Goal: Use online tool/utility: Utilize a website feature to perform a specific function

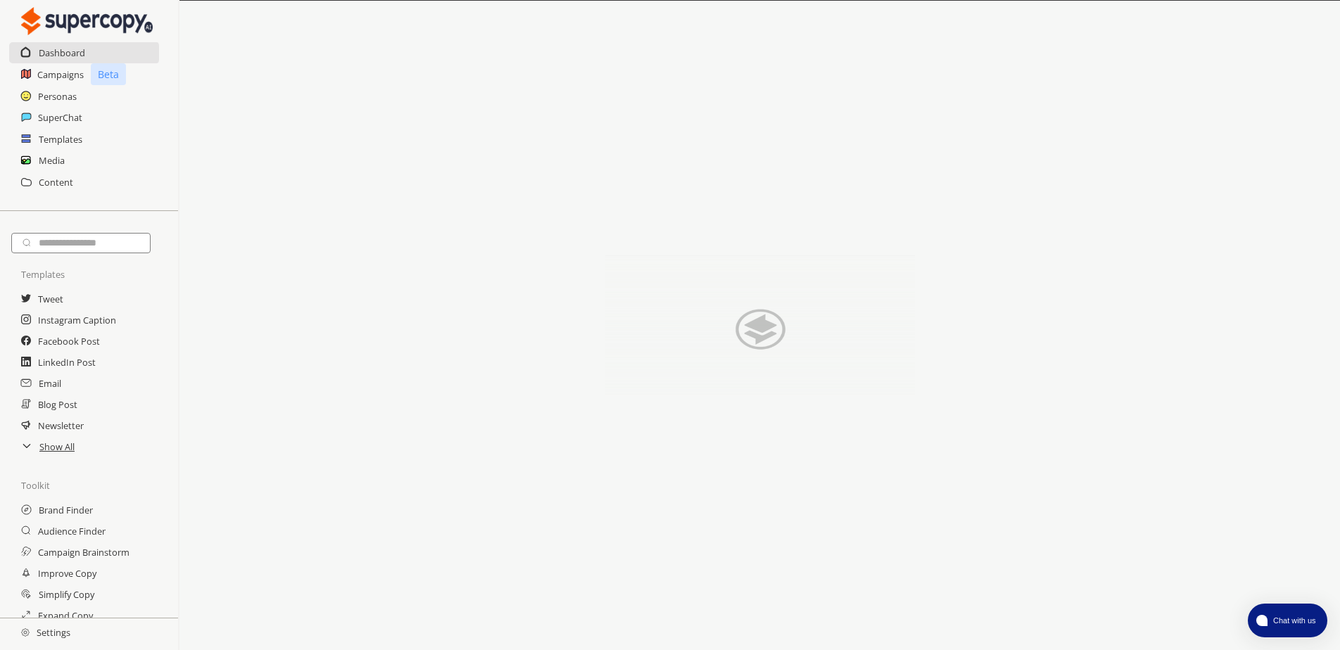
click at [86, 316] on h2 "Instagram Caption" at bounding box center [77, 320] width 78 height 21
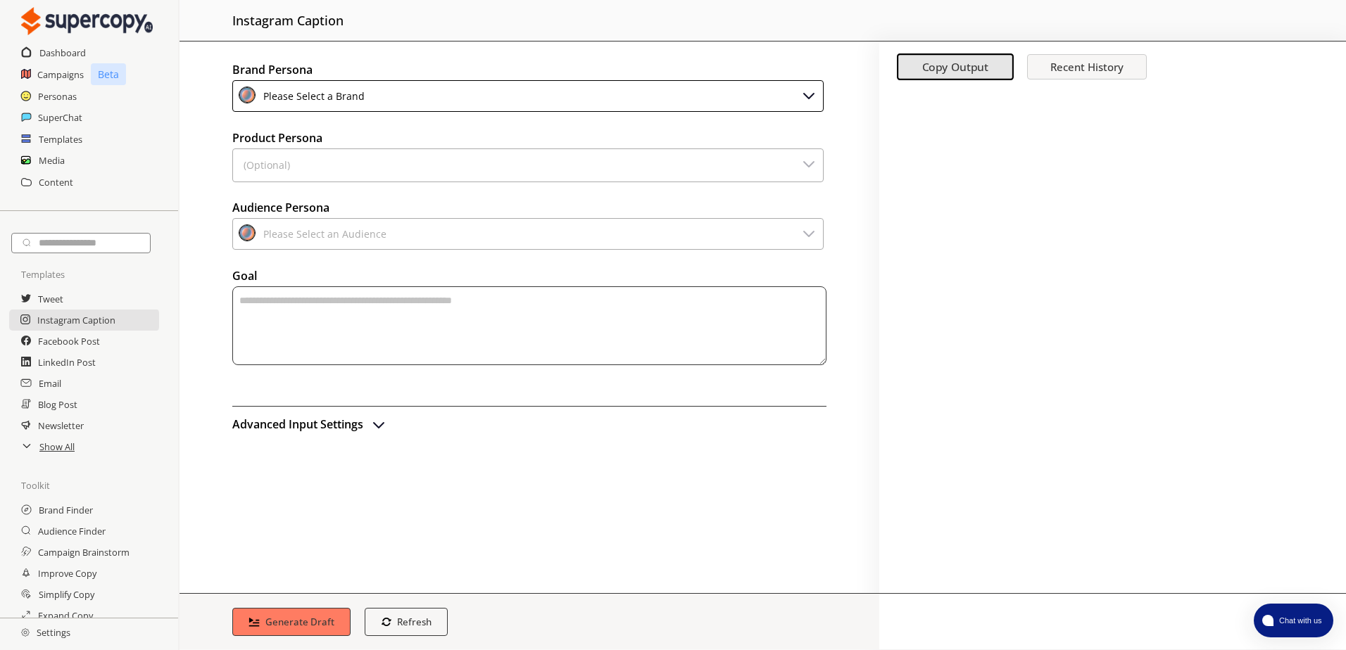
click at [410, 99] on div "Please Select a Brand" at bounding box center [527, 96] width 591 height 32
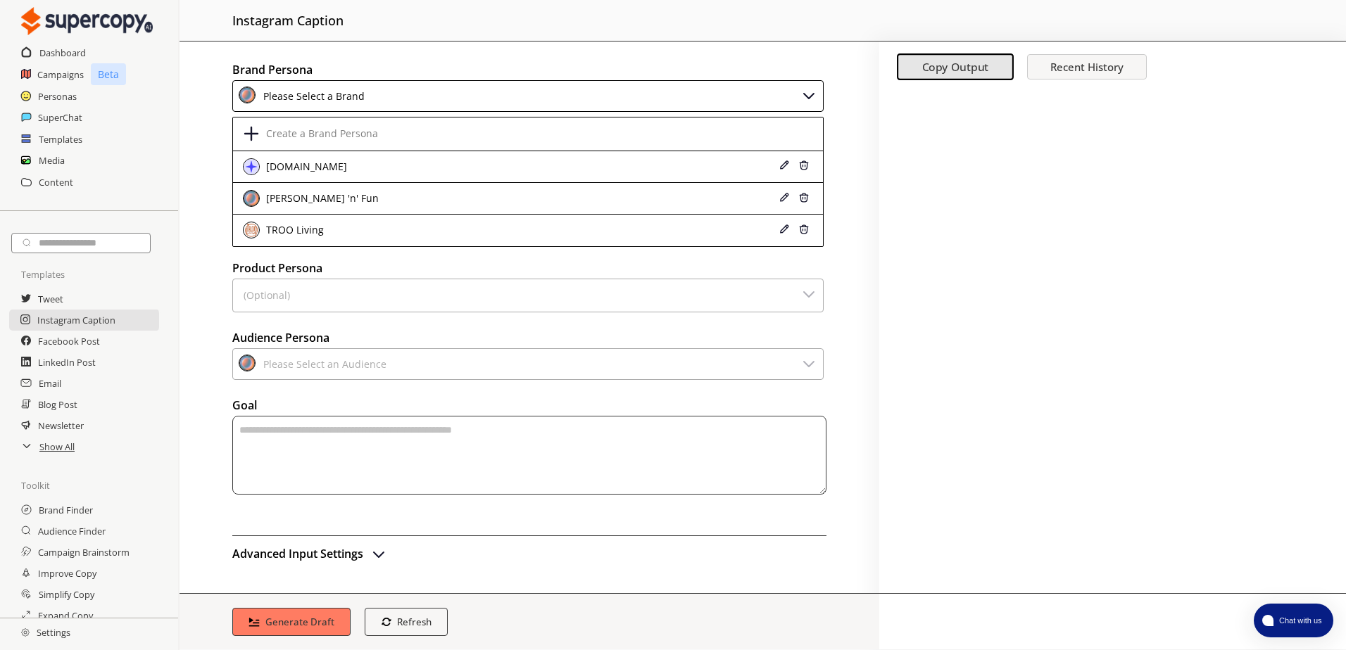
click at [397, 199] on div "[PERSON_NAME] 'n' Fun" at bounding box center [475, 198] width 464 height 17
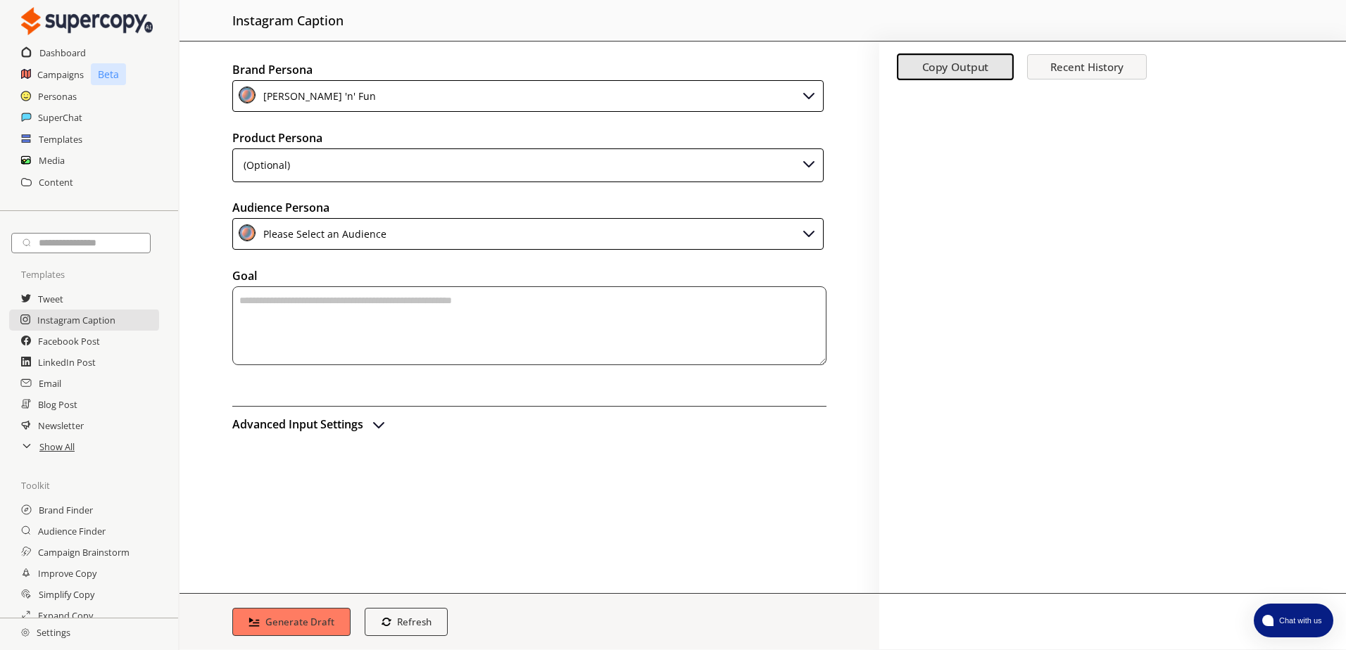
click at [475, 232] on div "Please Select an Audience" at bounding box center [527, 234] width 591 height 32
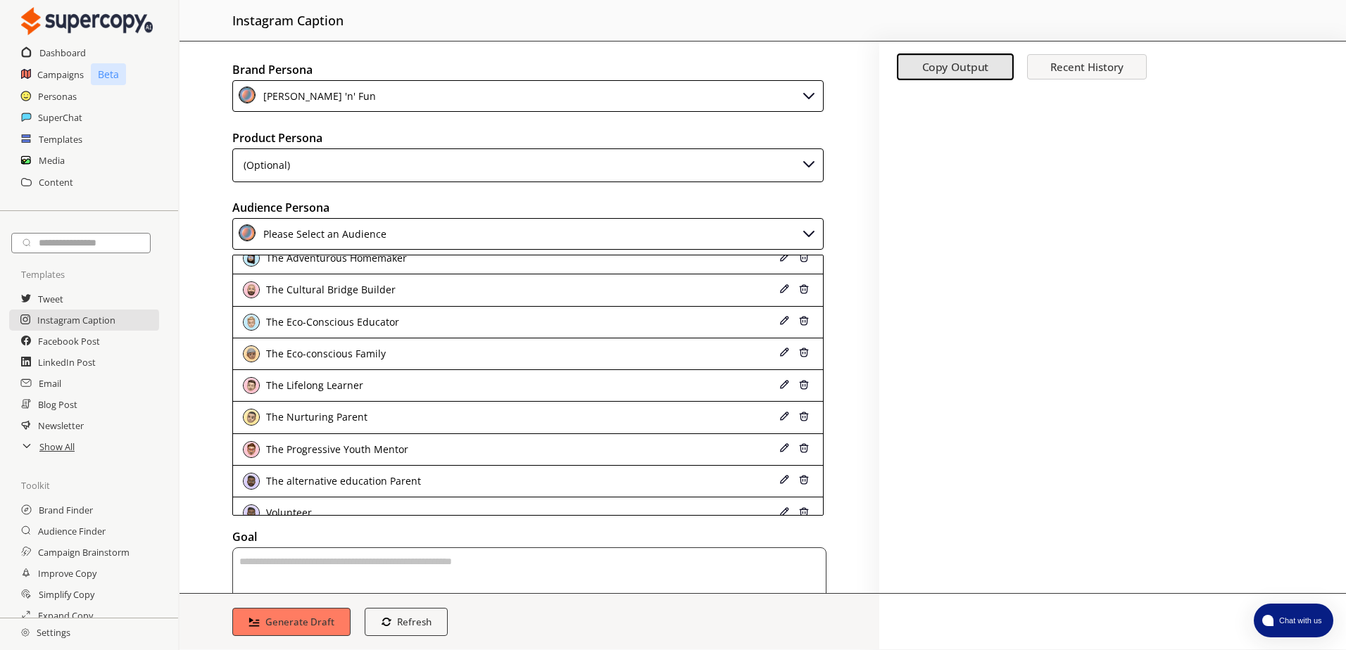
scroll to position [251, 0]
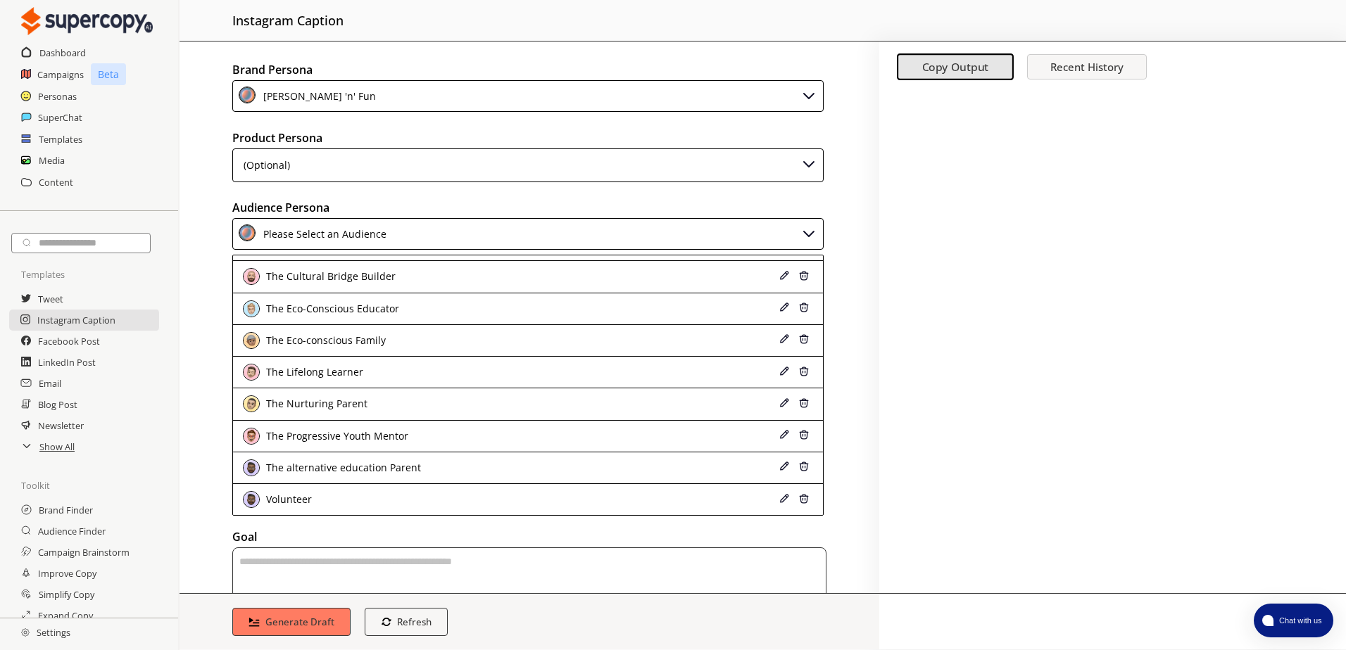
click at [346, 464] on div "The alternative education Parent" at bounding box center [342, 467] width 158 height 11
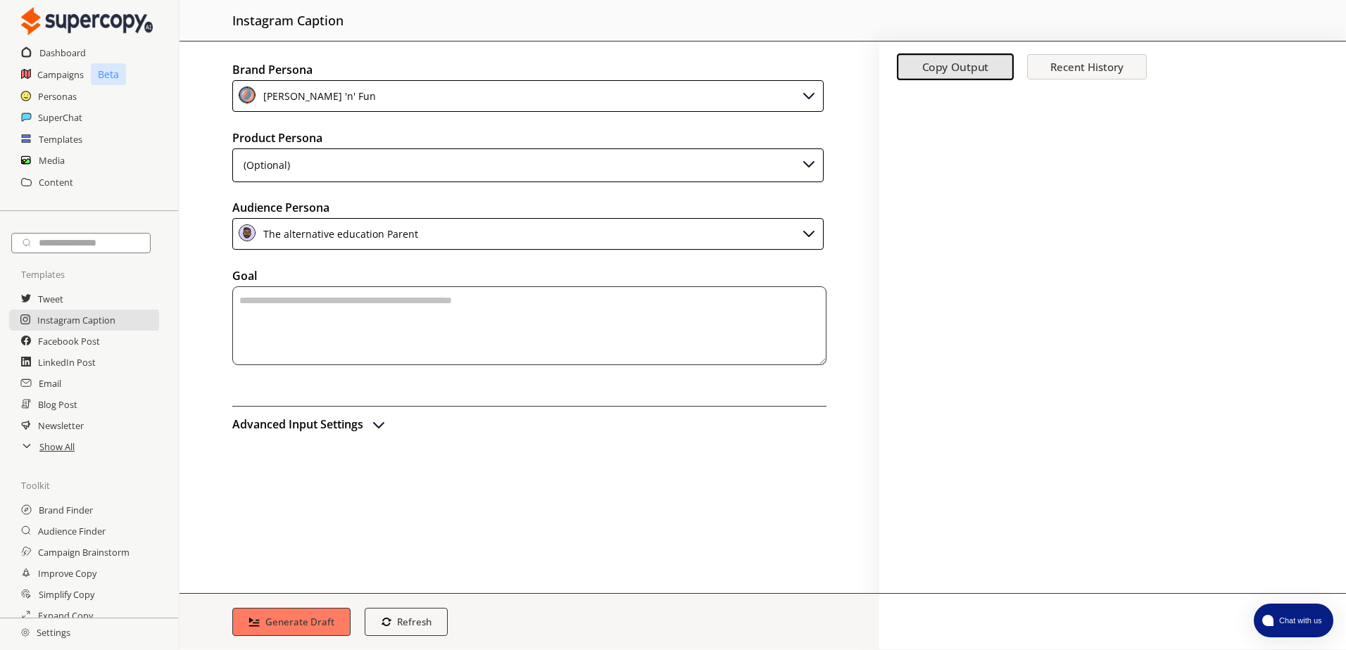
click at [379, 336] on textarea "textarea-textarea" at bounding box center [529, 325] width 594 height 79
paste textarea "**********"
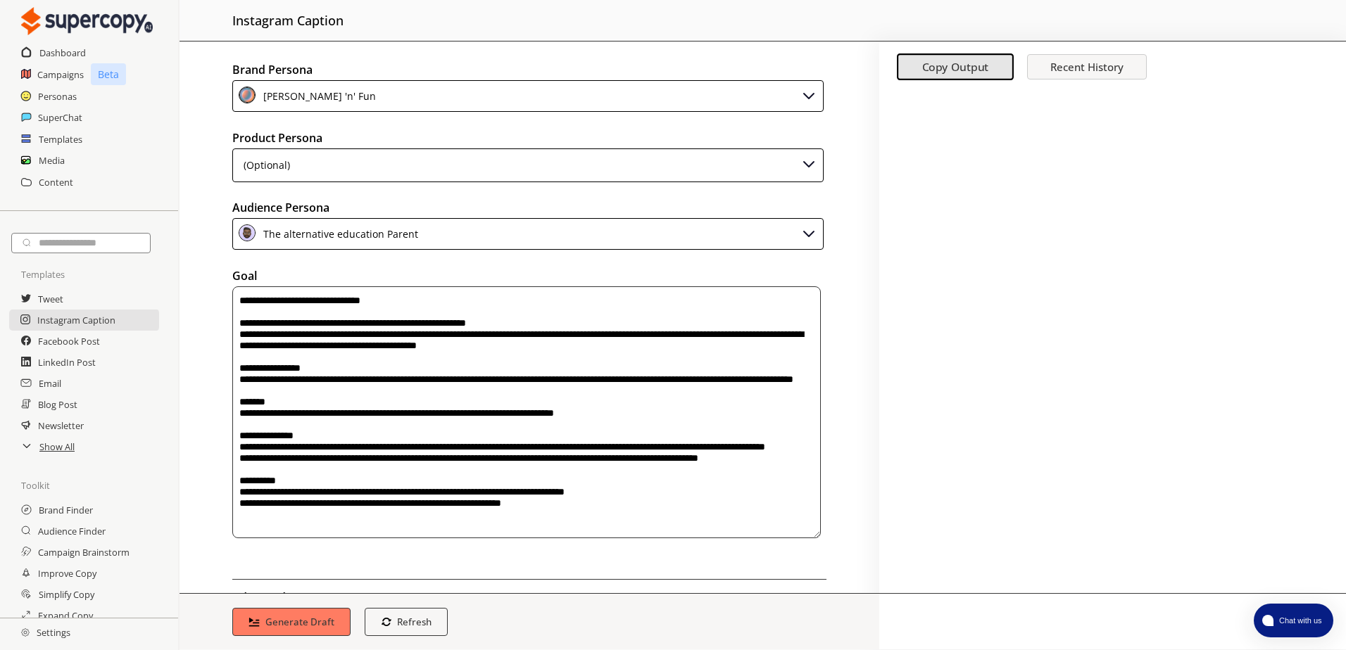
click at [244, 305] on textarea "textarea-textarea" at bounding box center [526, 412] width 588 height 252
click at [238, 304] on textarea "textarea-textarea" at bounding box center [526, 412] width 588 height 252
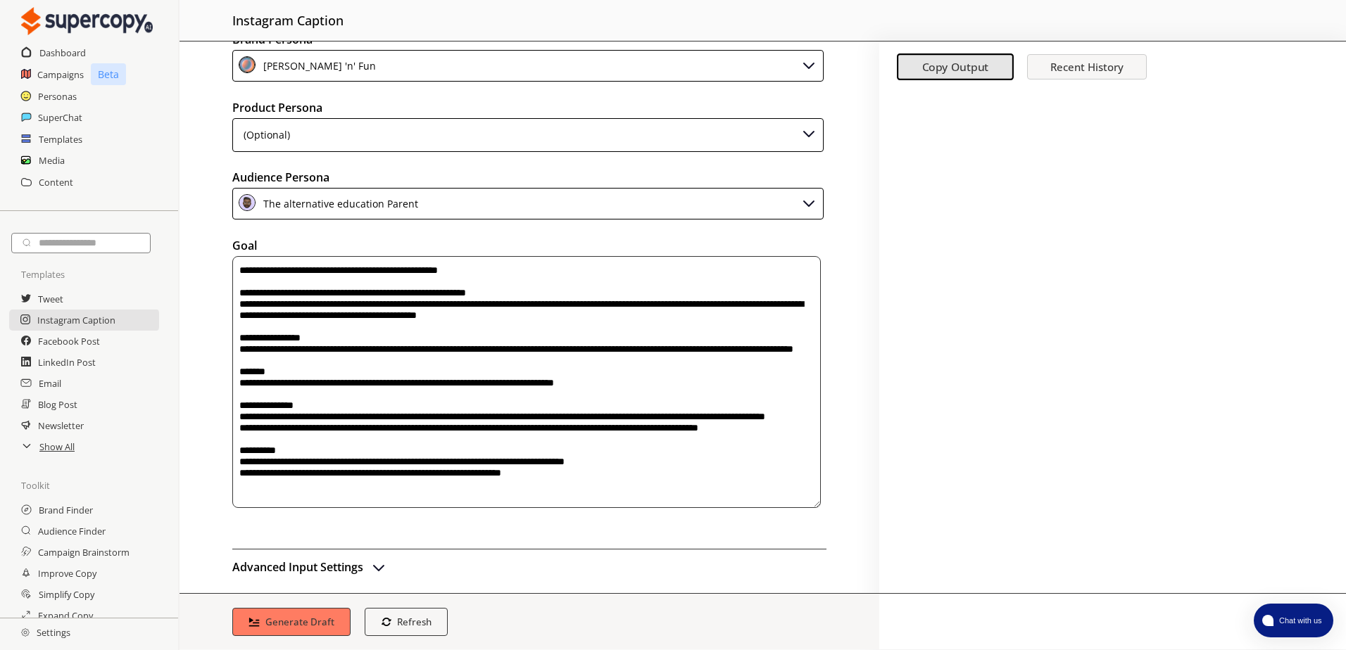
scroll to position [42, 0]
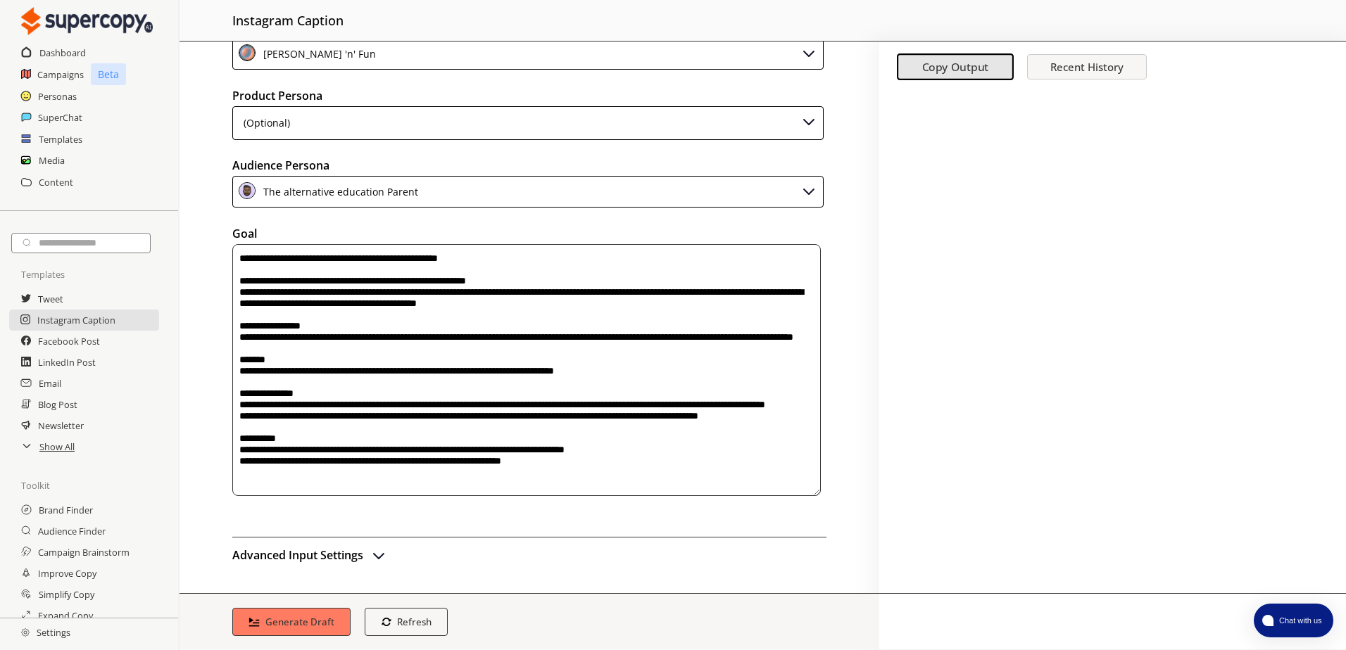
type textarea "**********"
click at [287, 613] on button "Generate Draft" at bounding box center [291, 622] width 118 height 28
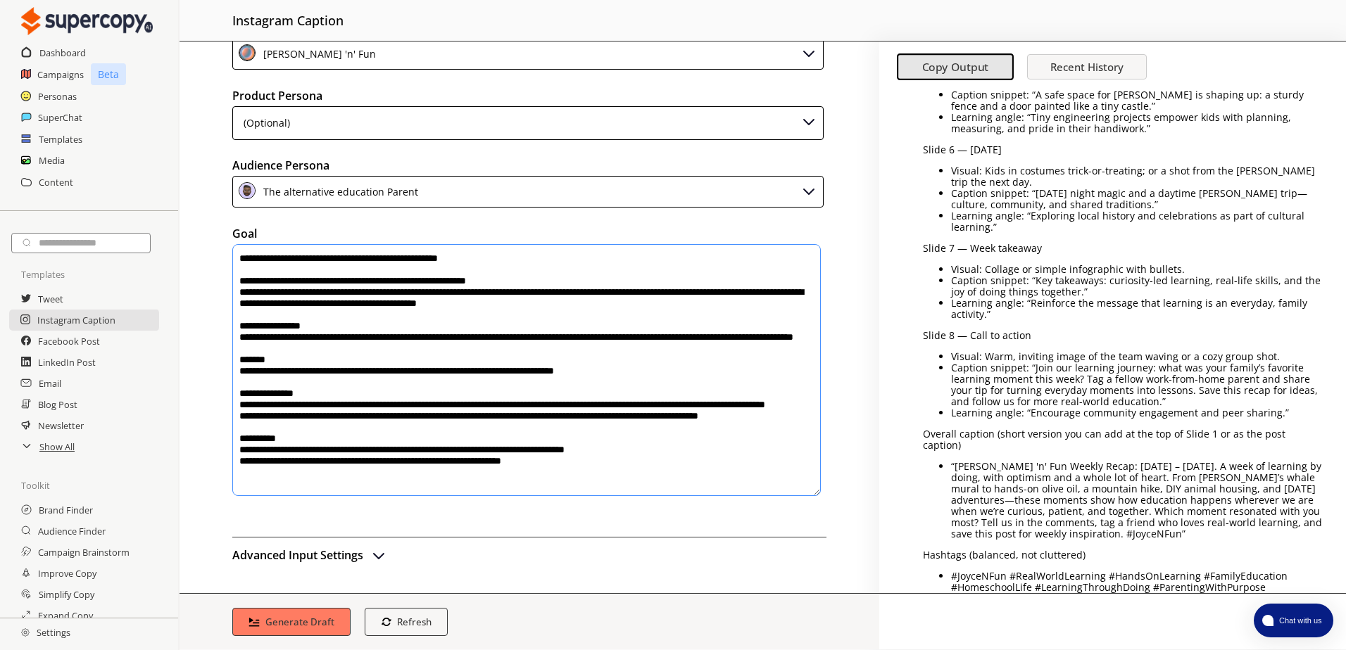
scroll to position [4012, 0]
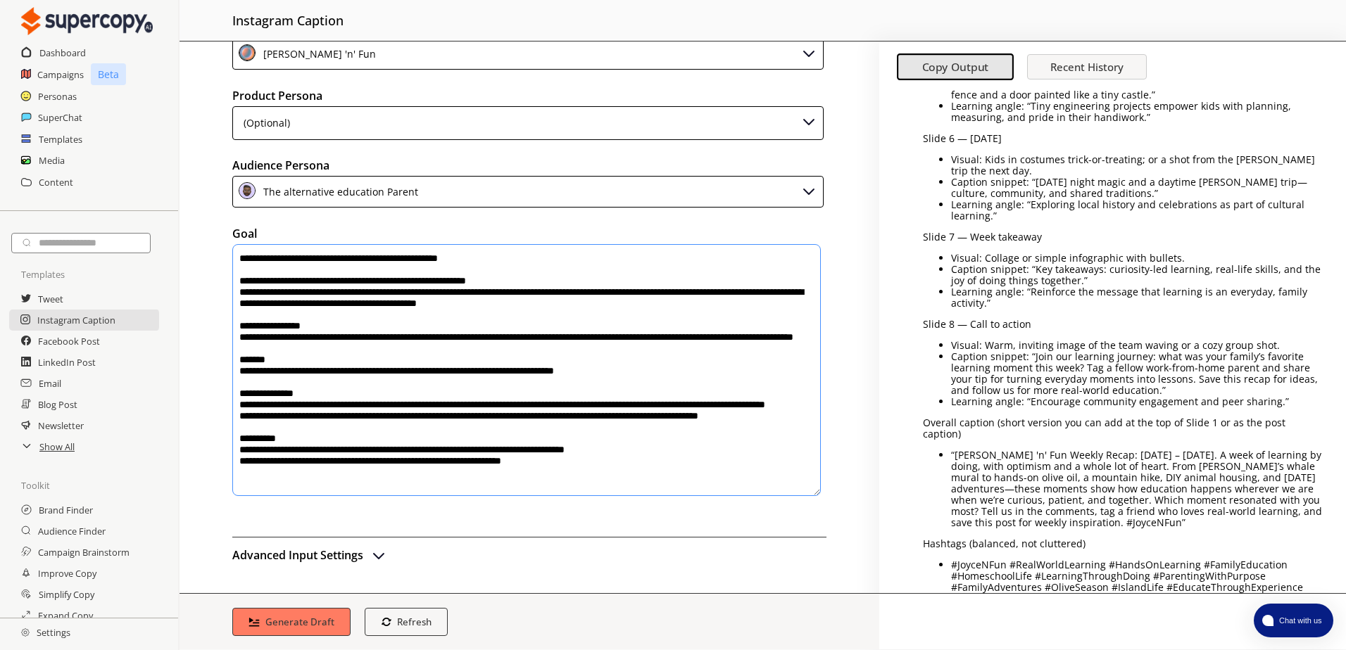
click at [64, 343] on h2 "Facebook Post" at bounding box center [69, 341] width 62 height 21
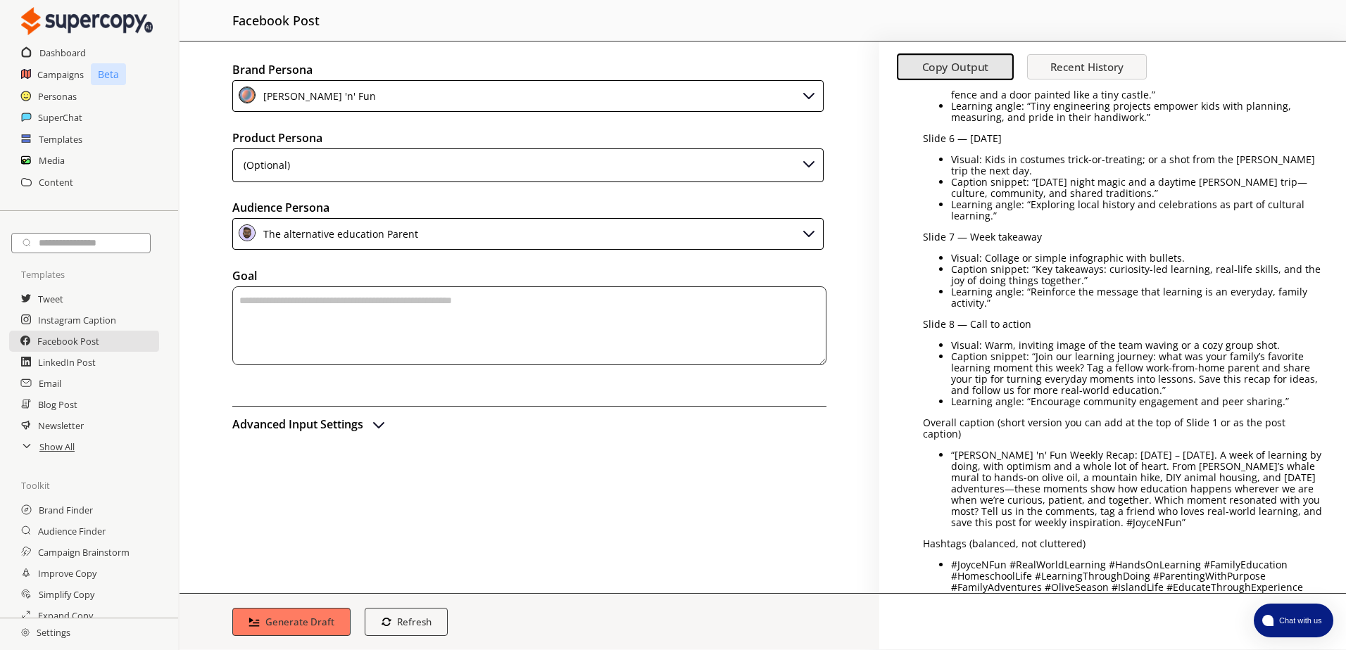
click at [318, 346] on textarea "textarea-textarea" at bounding box center [529, 325] width 594 height 79
paste textarea "**********"
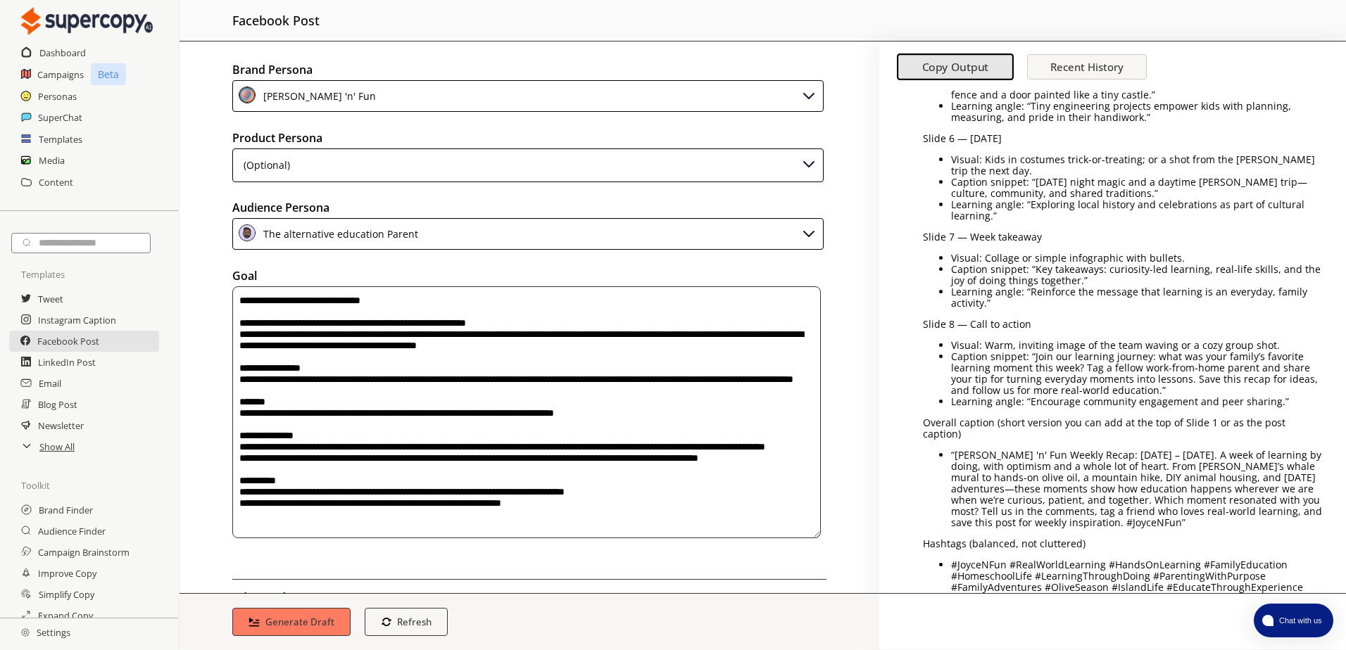
click at [232, 288] on div at bounding box center [529, 413] width 594 height 254
click at [239, 300] on textarea "textarea-textarea" at bounding box center [526, 412] width 588 height 252
type textarea "**********"
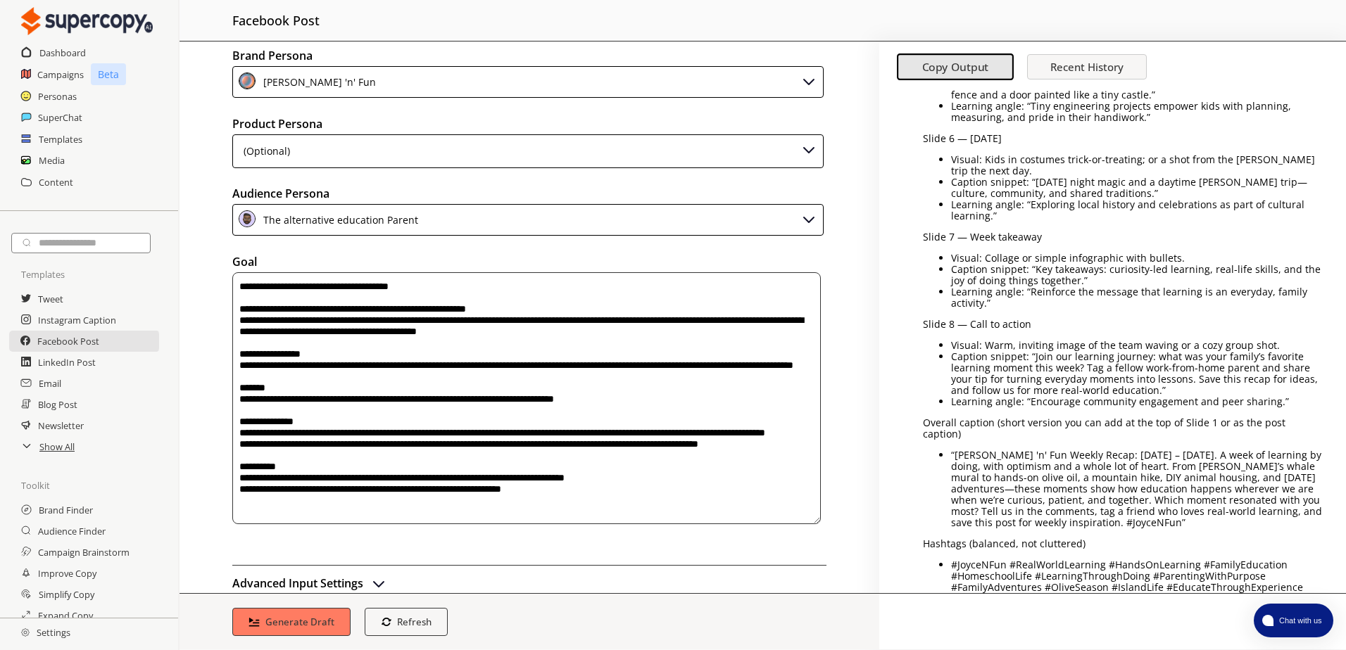
click at [284, 282] on textarea "textarea-textarea" at bounding box center [526, 398] width 588 height 252
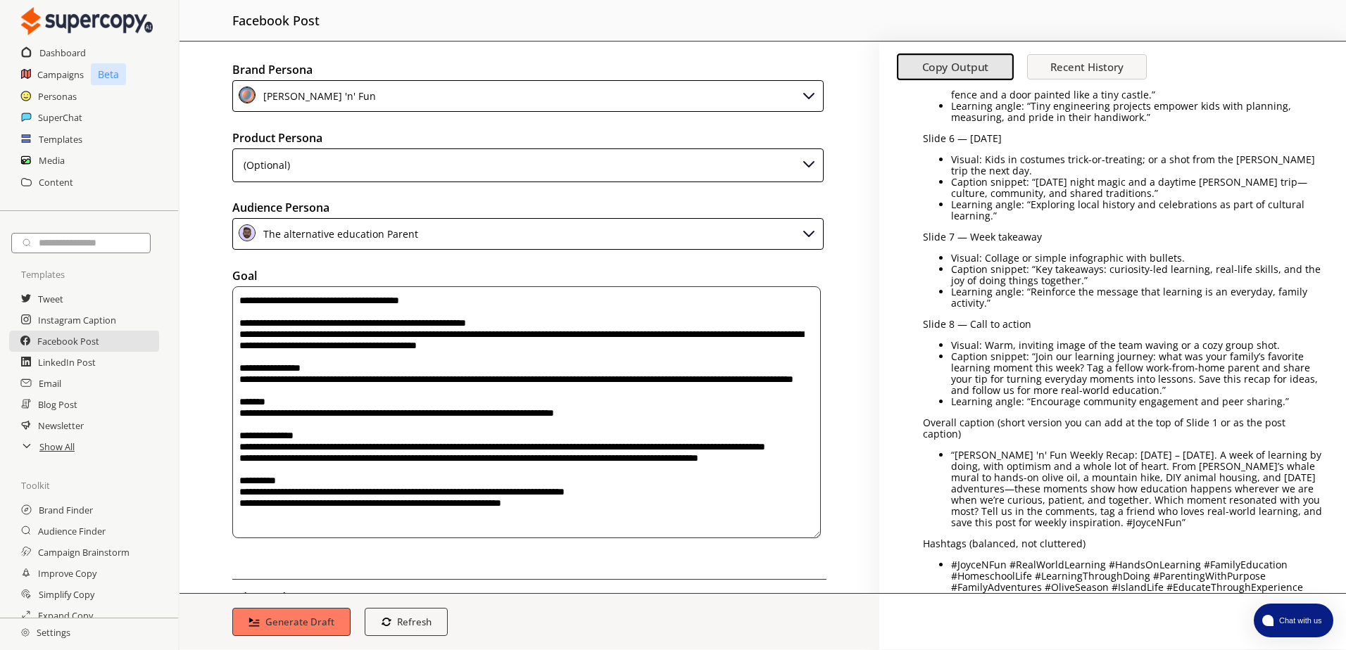
type textarea "**********"
click at [303, 621] on b "Generate Draft" at bounding box center [299, 622] width 69 height 13
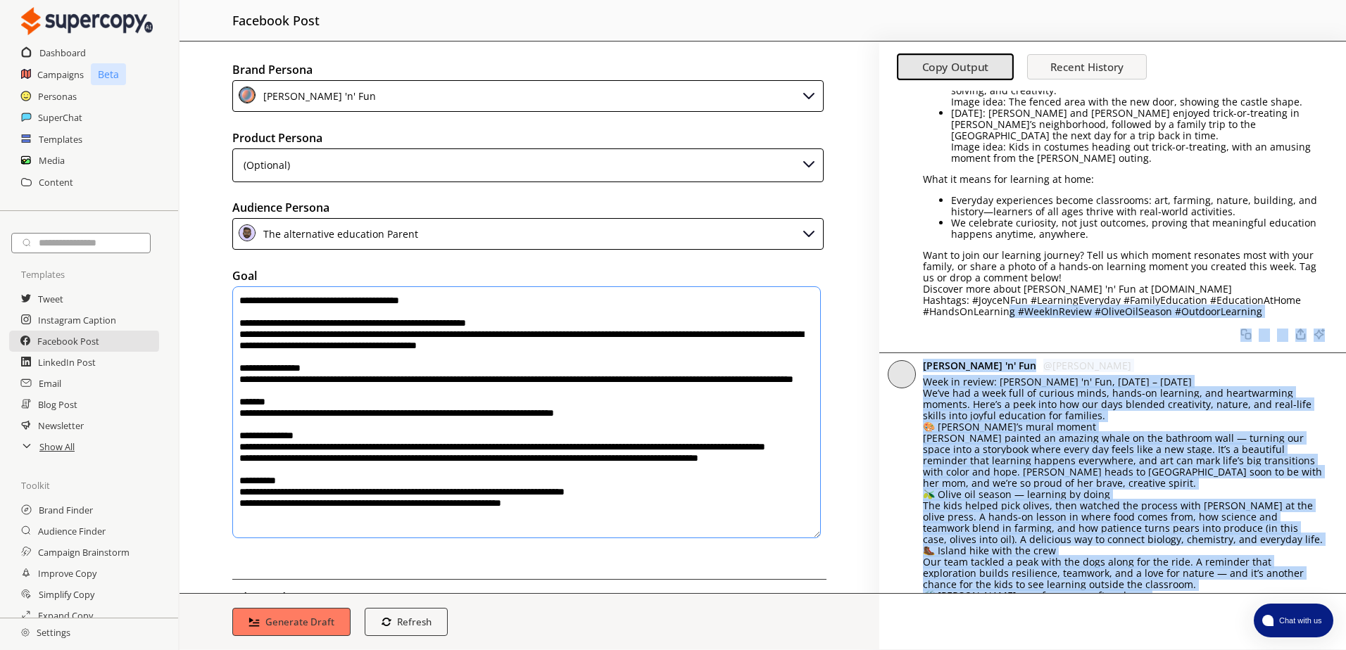
scroll to position [1619, 0]
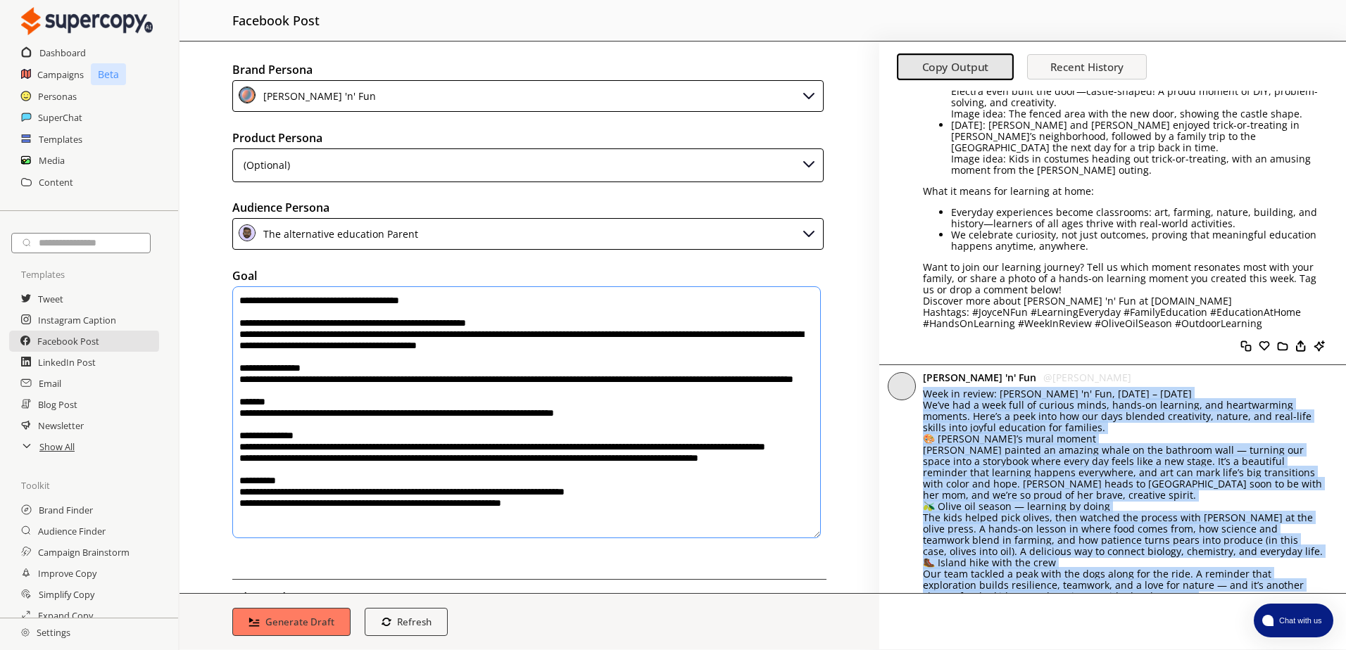
drag, startPoint x: 1280, startPoint y: 301, endPoint x: 920, endPoint y: 327, distance: 361.4
copy div "Lore ip dolors: Ametc 'a' Eli, Sed 73 – Doe 7 Te’in utl e dolo magn al enimadm …"
